Goal: Find specific page/section: Find specific page/section

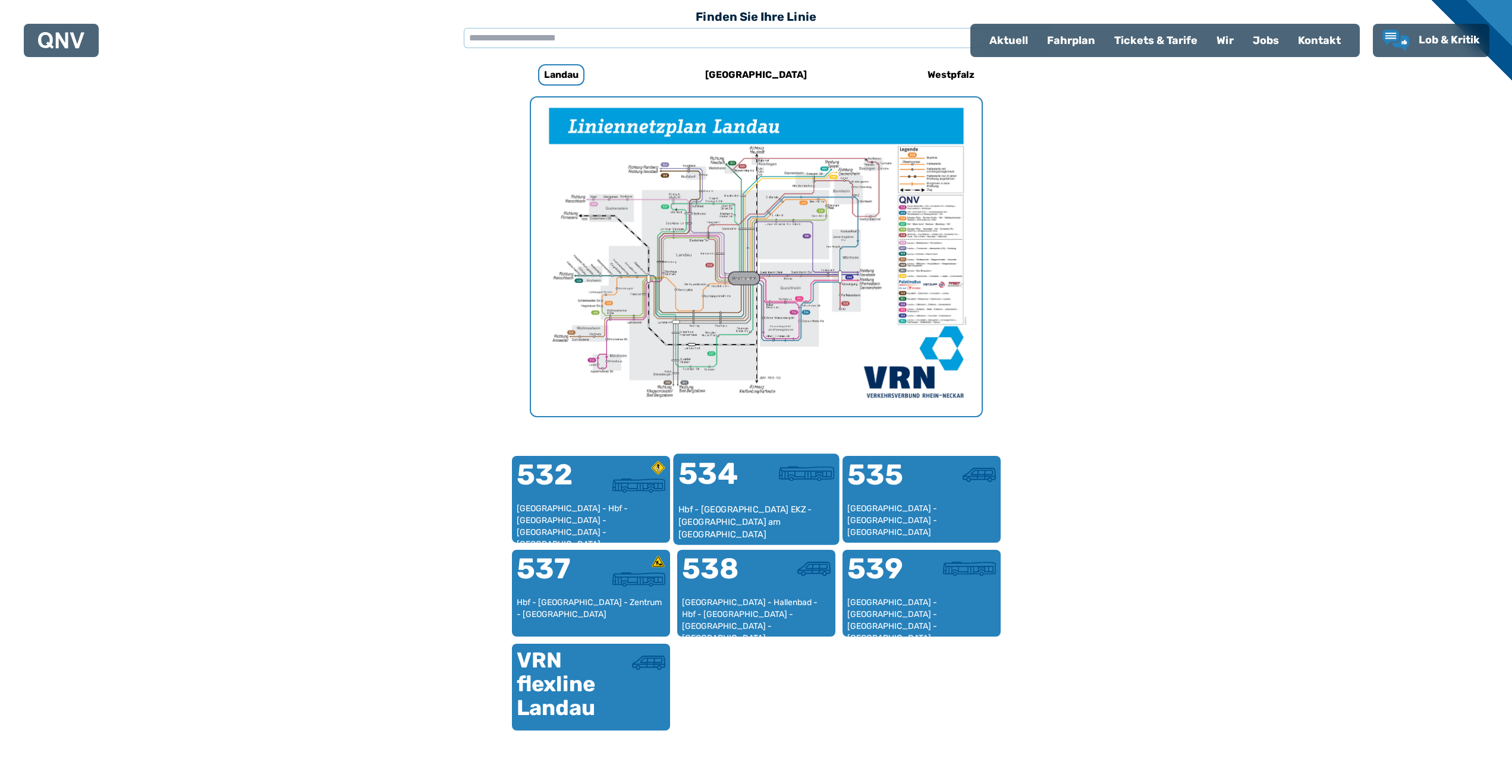
scroll to position [366, 0]
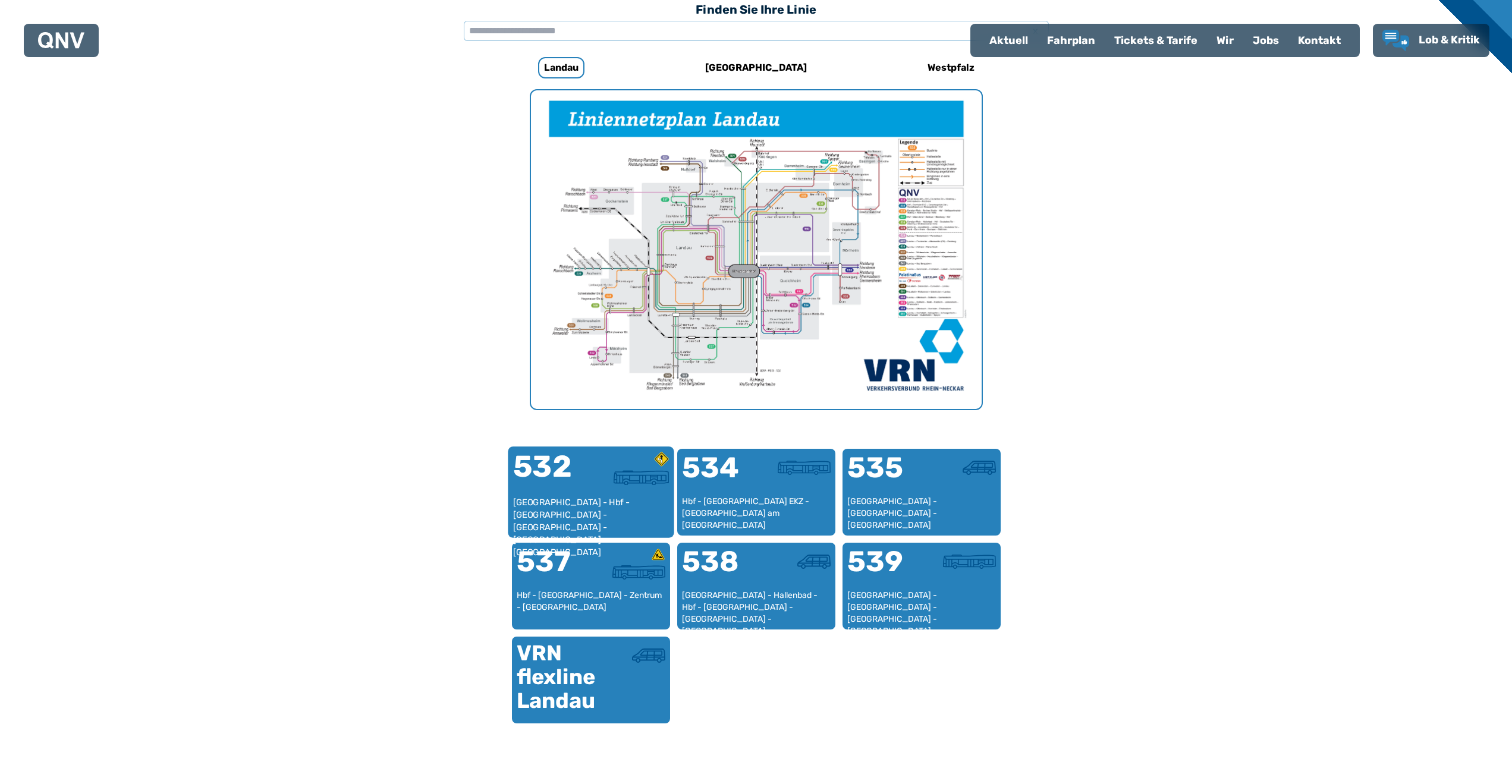
click at [586, 491] on div "532" at bounding box center [551, 474] width 78 height 45
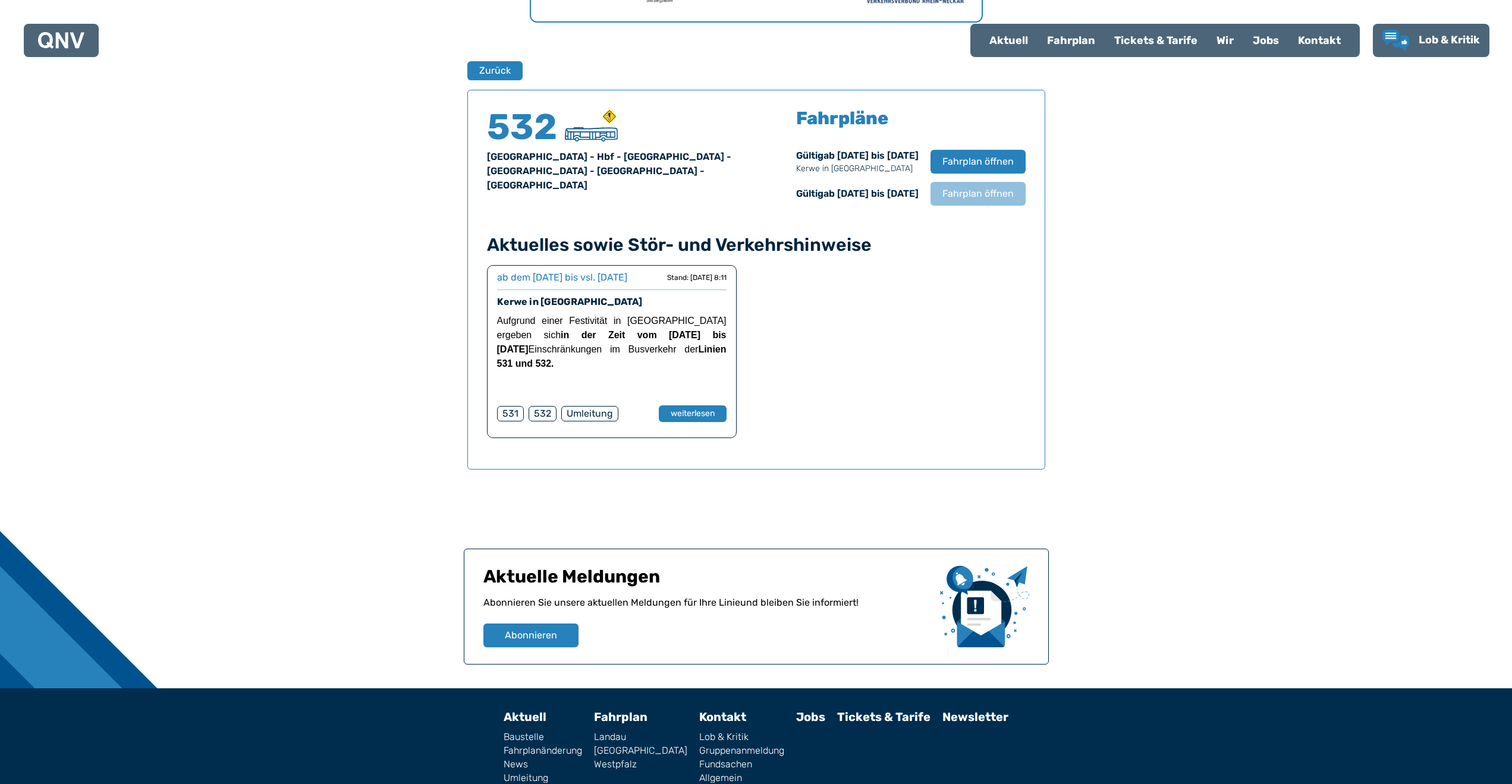
scroll to position [783, 0]
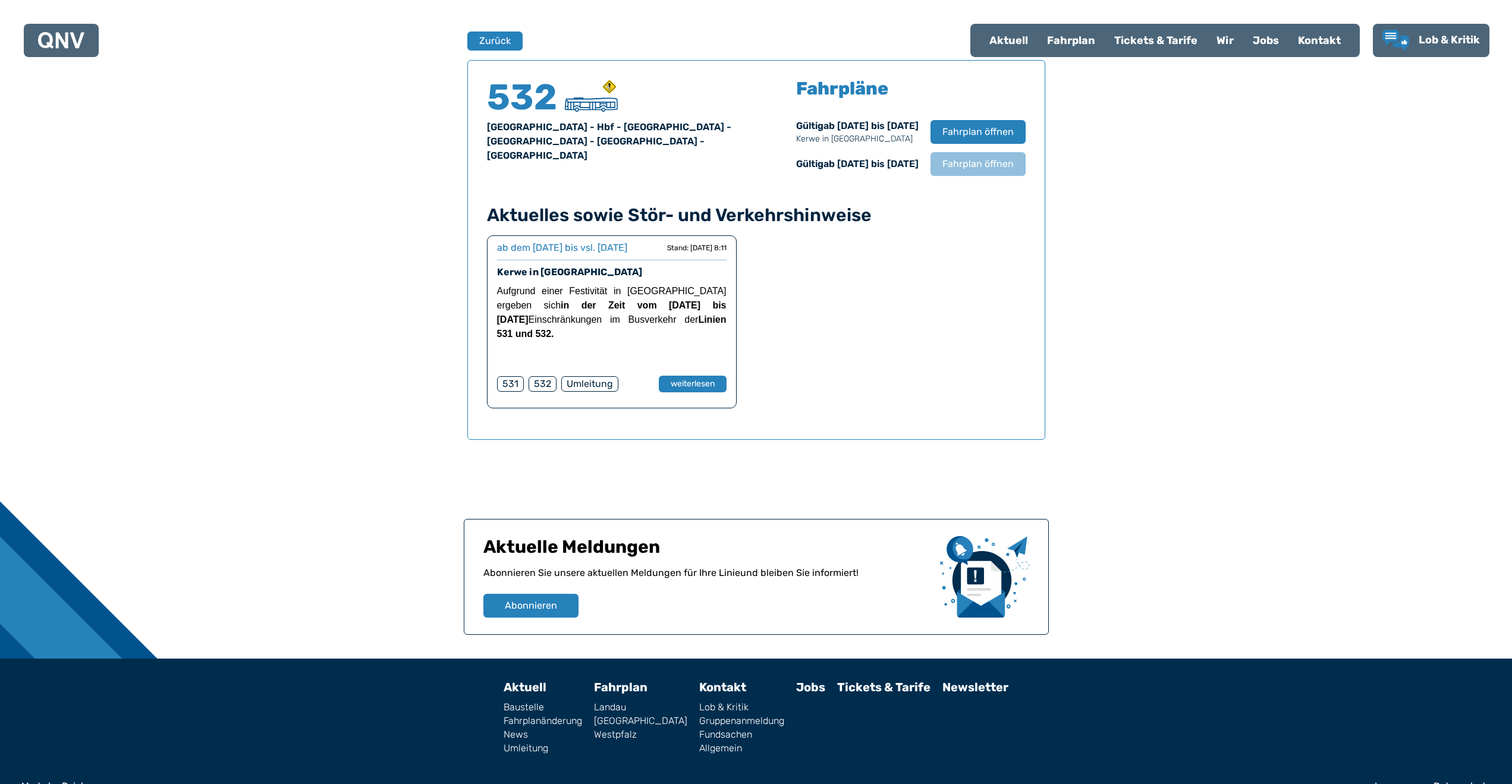
drag, startPoint x: 603, startPoint y: 438, endPoint x: 1085, endPoint y: 255, distance: 515.6
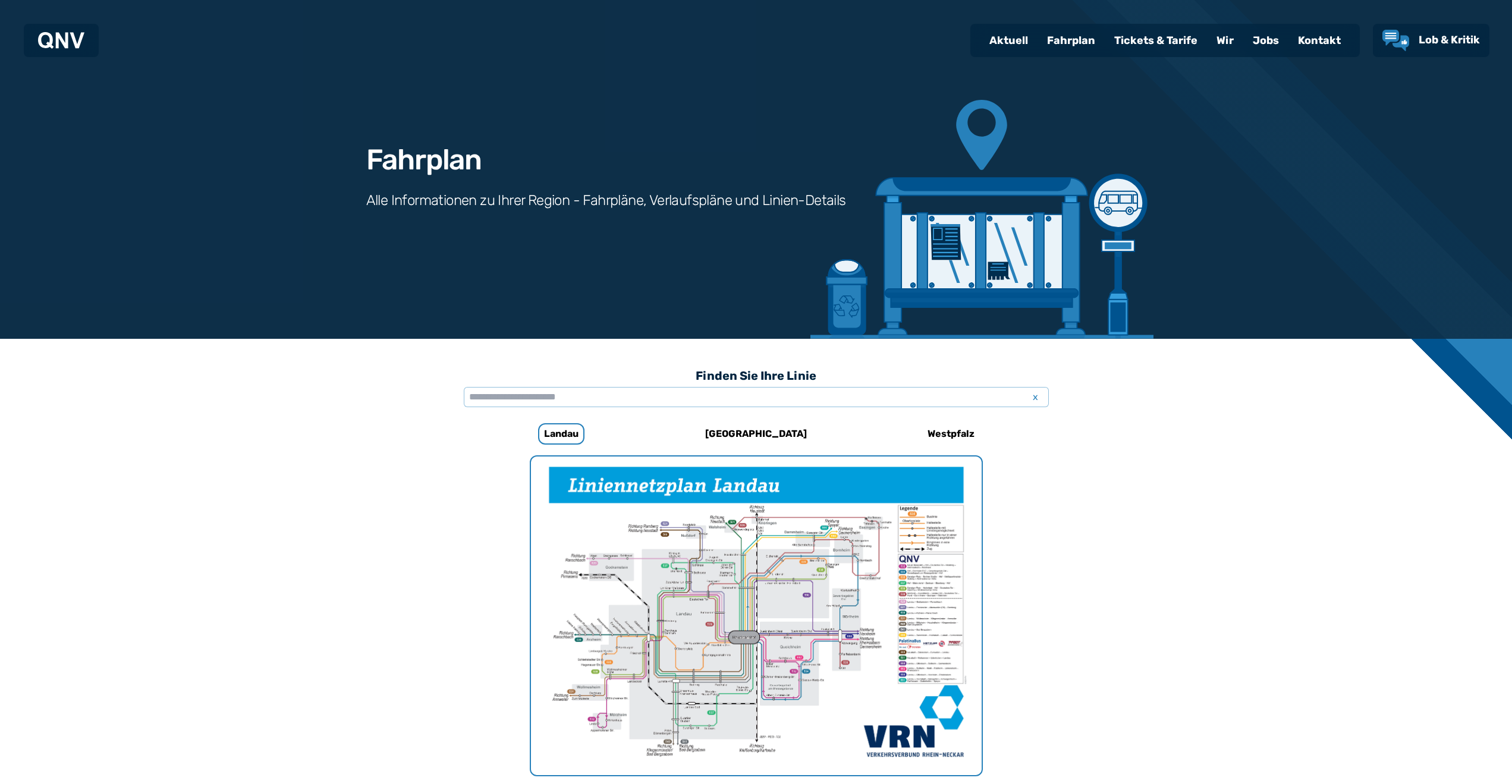
scroll to position [783, 0]
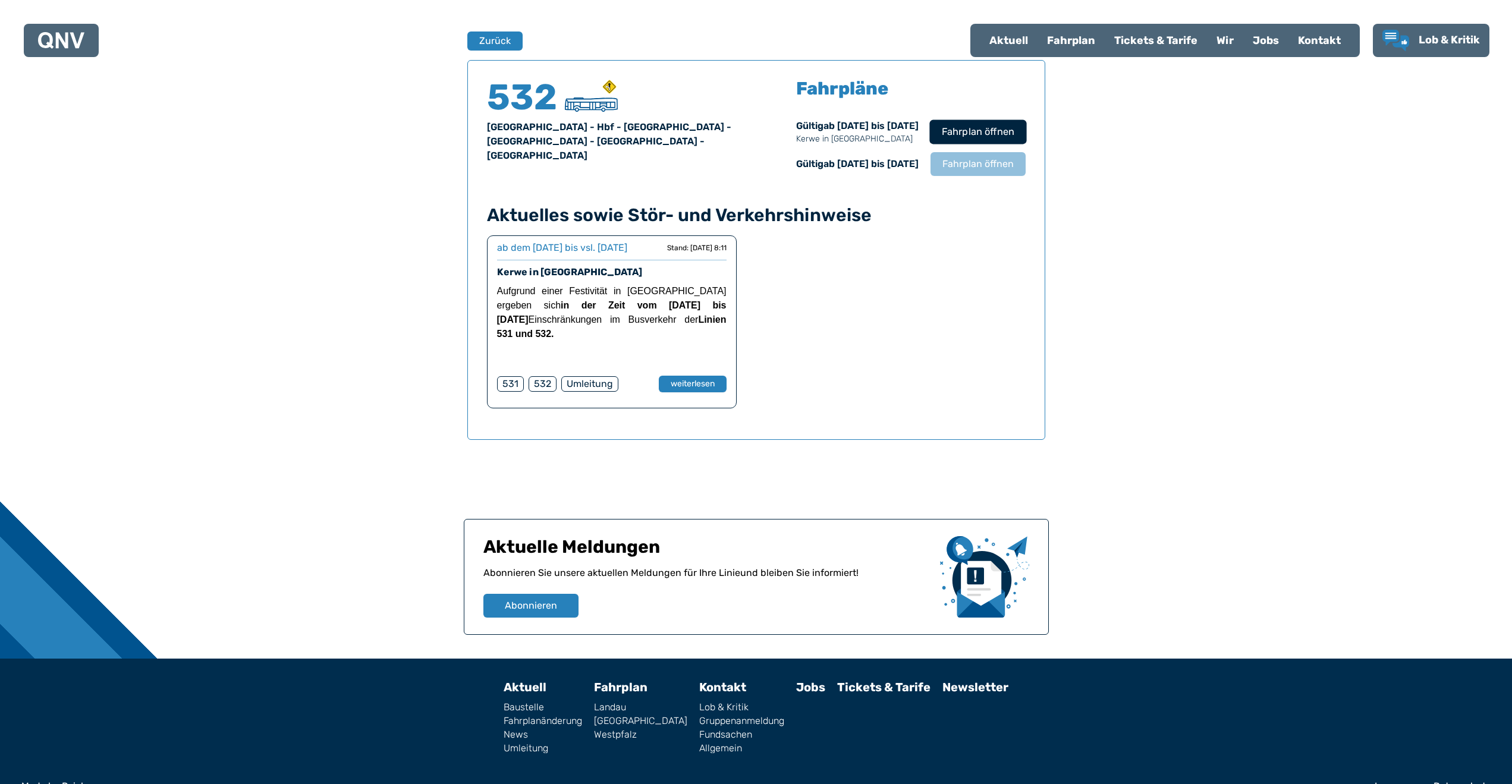
click at [960, 139] on span "Fahrplan öffnen" at bounding box center [978, 132] width 73 height 14
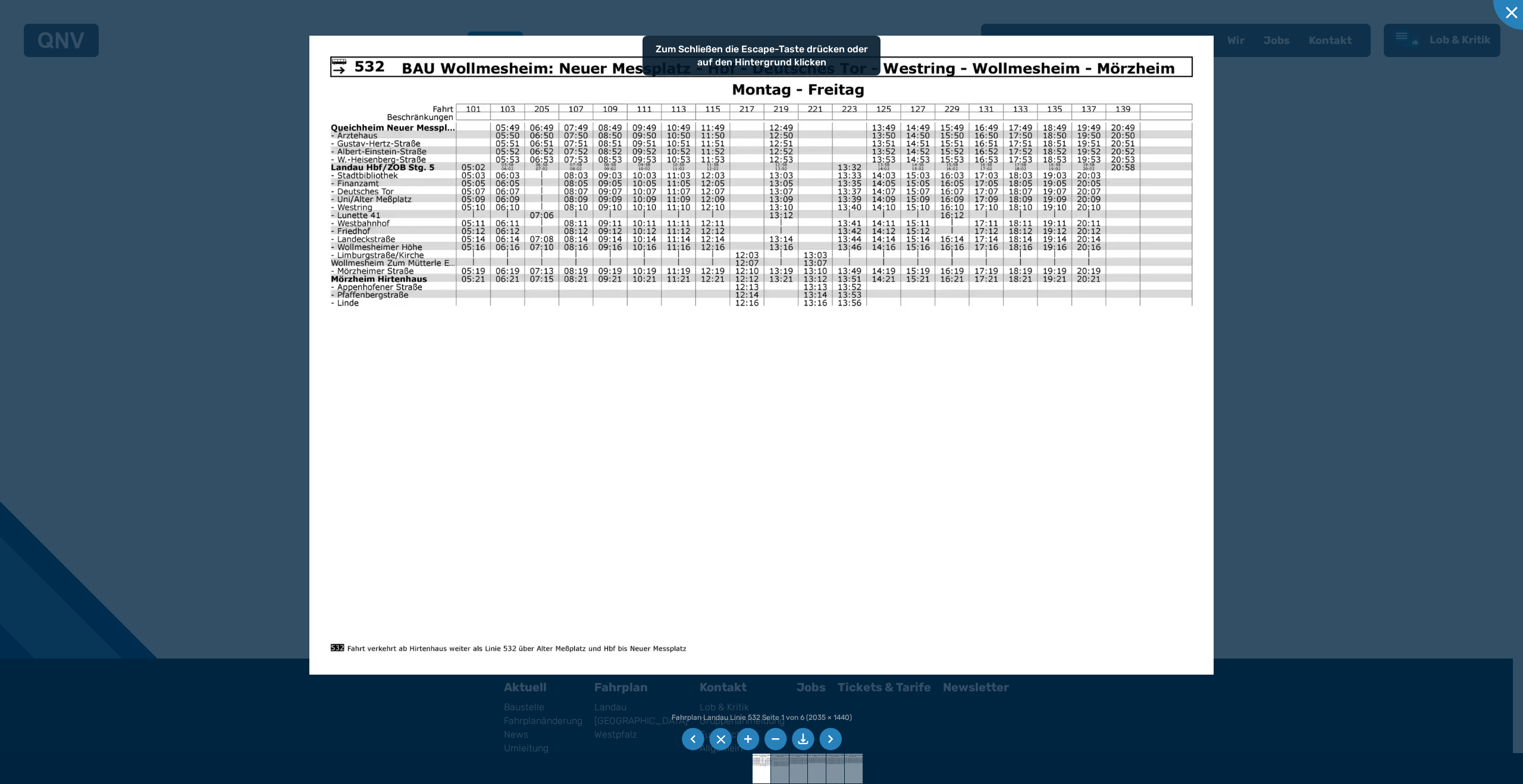
drag, startPoint x: 821, startPoint y: 334, endPoint x: 939, endPoint y: 310, distance: 120.4
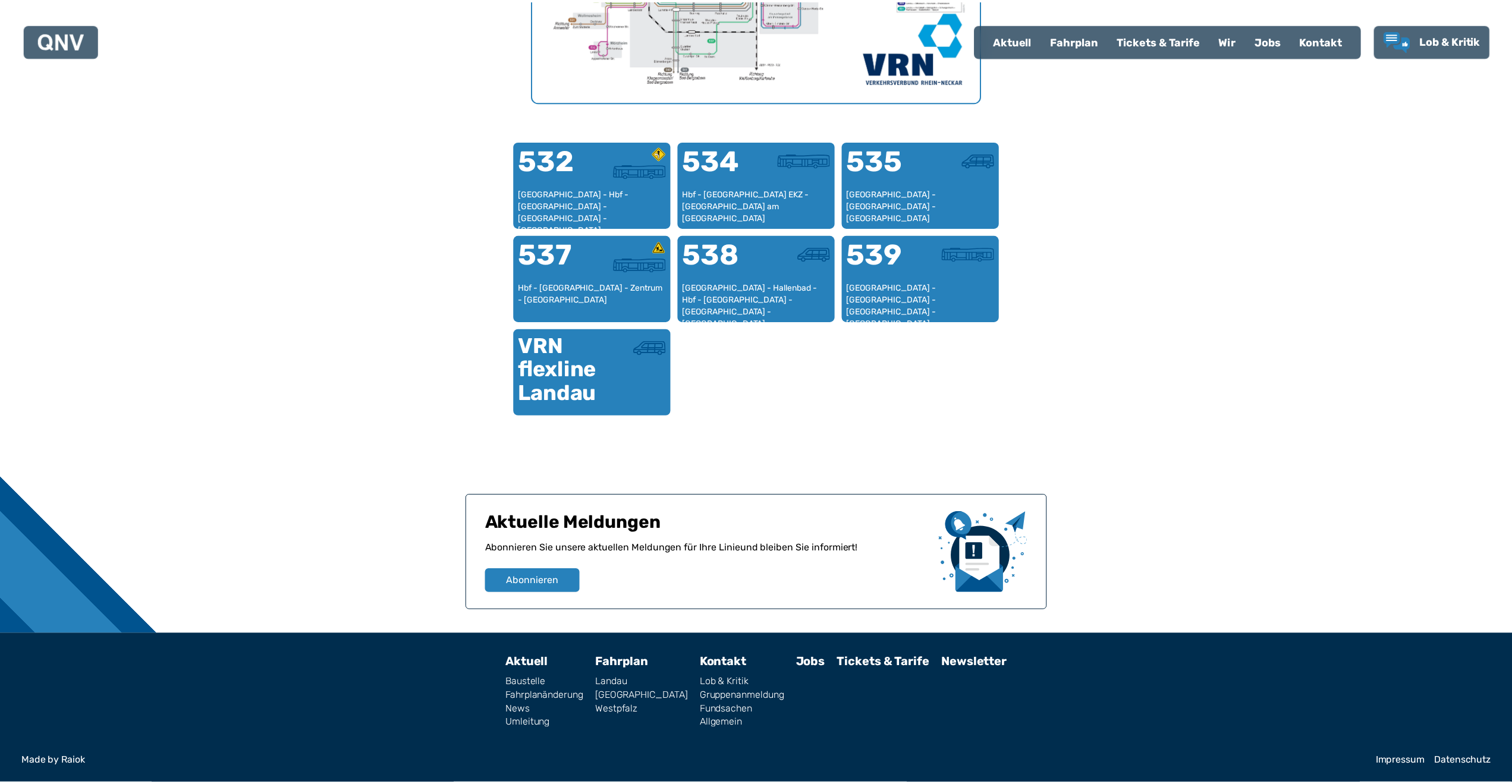
scroll to position [366, 0]
